Goal: Find specific fact

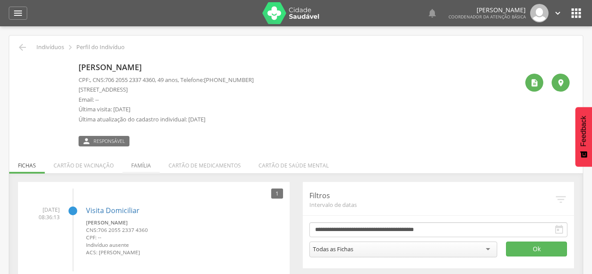
click at [148, 161] on li "Família" at bounding box center [140, 163] width 37 height 21
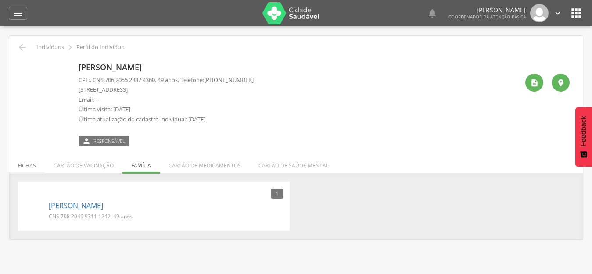
click at [31, 168] on li "Fichas" at bounding box center [27, 163] width 36 height 21
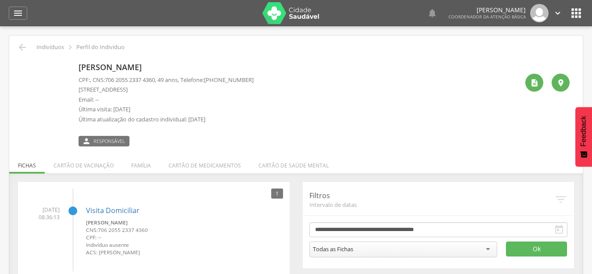
click at [220, 65] on p "[PERSON_NAME]" at bounding box center [165, 67] width 175 height 11
drag, startPoint x: 231, startPoint y: 71, endPoint x: 79, endPoint y: 66, distance: 151.8
click at [79, 66] on p "[PERSON_NAME]" at bounding box center [165, 67] width 175 height 11
copy p "[PERSON_NAME]"
click at [495, 137] on div "[PERSON_NAME] CPF: , CNS: [PHONE_NUMBER] , 49 anos, Telefone: [PHONE_NUMBER] [S…" at bounding box center [298, 102] width 440 height 87
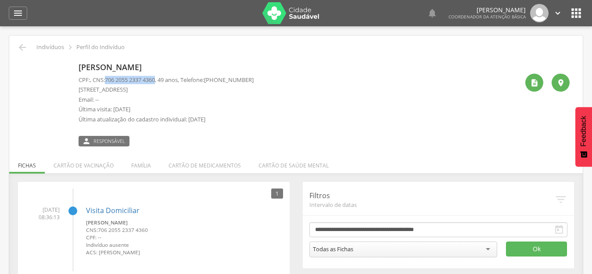
drag, startPoint x: 161, startPoint y: 78, endPoint x: 110, endPoint y: 75, distance: 51.8
click at [110, 76] on span "706 2055 2337 4360" at bounding box center [130, 80] width 50 height 8
copy span "706 2055 2337 4360"
click at [339, 159] on div " Indivíduos  Perfil do Indivíduo [PERSON_NAME] CPF: , CNS: [PHONE_NUMBER] , 4…" at bounding box center [295, 164] width 573 height 256
